Goal: Find contact information: Find contact information

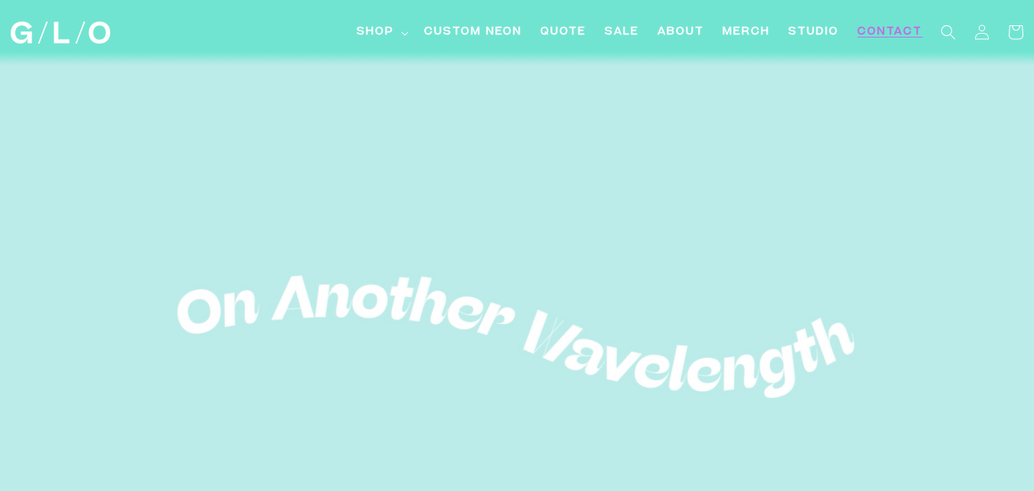
click at [879, 33] on span "Contact" at bounding box center [889, 32] width 65 height 16
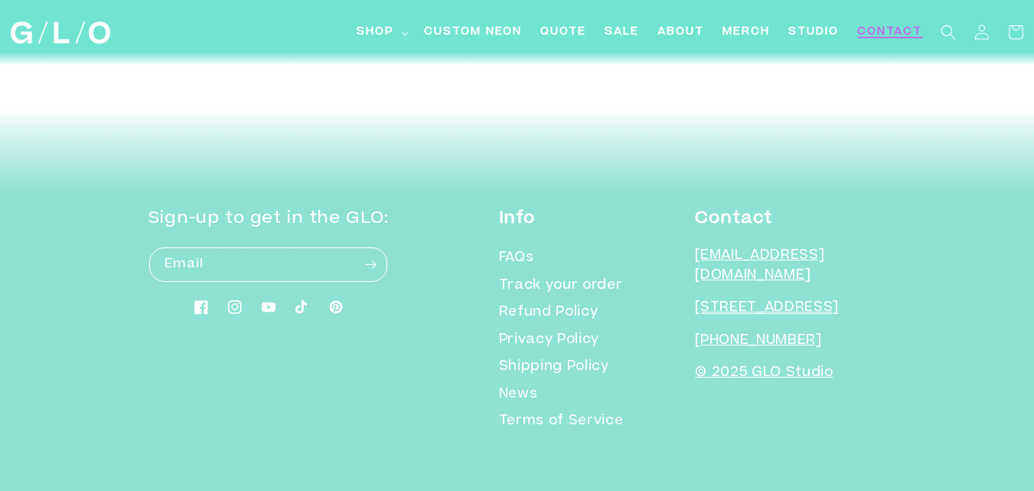
scroll to position [2058, 0]
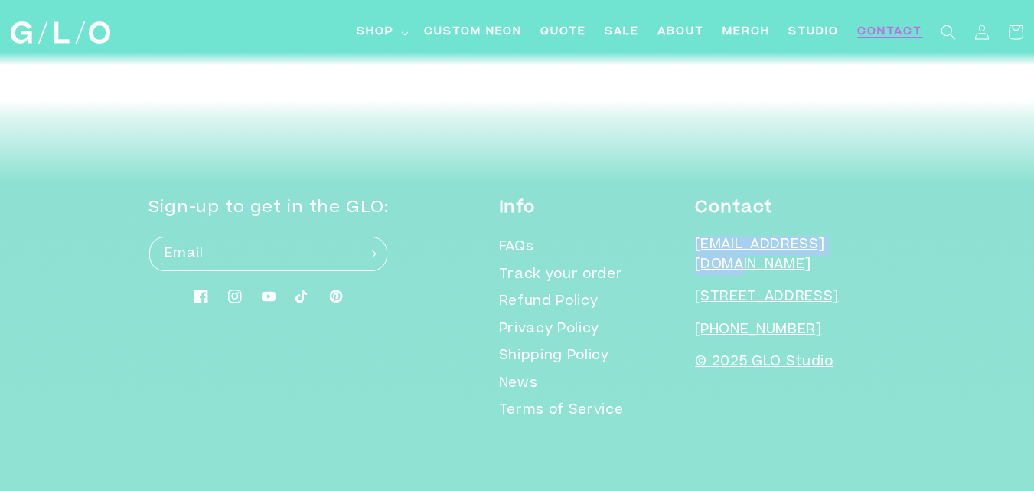
drag, startPoint x: 709, startPoint y: 242, endPoint x: 791, endPoint y: 266, distance: 85.5
click at [791, 266] on p "[EMAIL_ADDRESS][DOMAIN_NAME]" at bounding box center [790, 255] width 191 height 39
copy p "[EMAIL_ADDRESS][DOMAIN_NAME]"
